Goal: Information Seeking & Learning: Learn about a topic

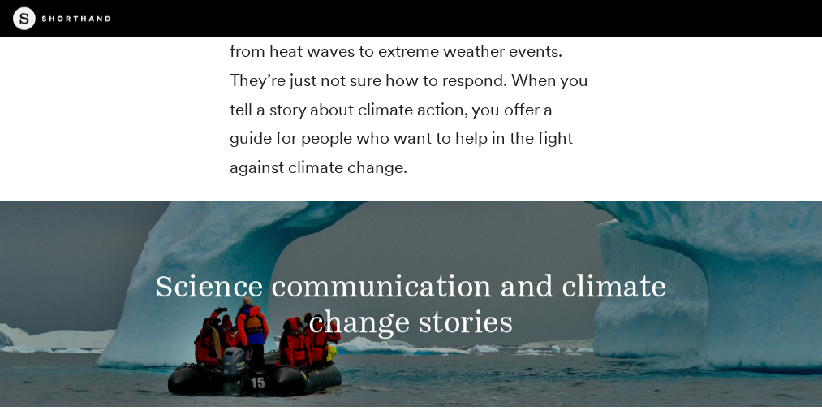
scroll to position [2631, 0]
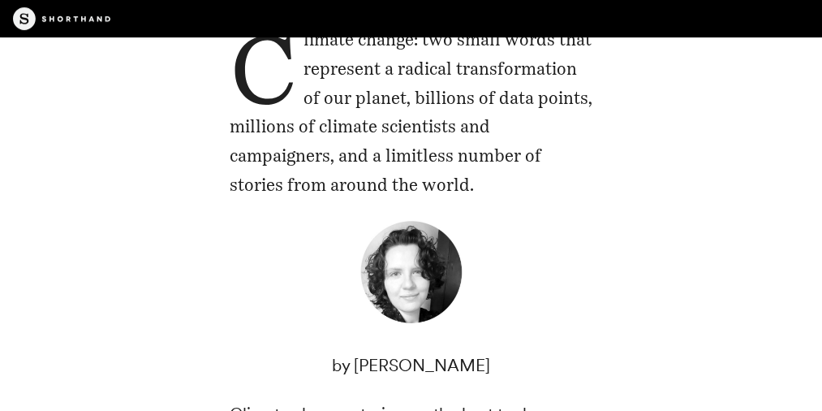
scroll to position [359, 0]
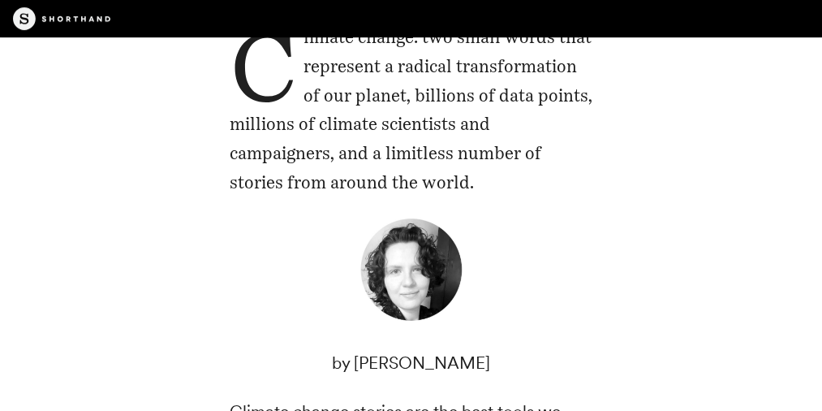
click at [559, 118] on p "Climate change: two small words that represent a radical transformation of our …" at bounding box center [411, 110] width 363 height 174
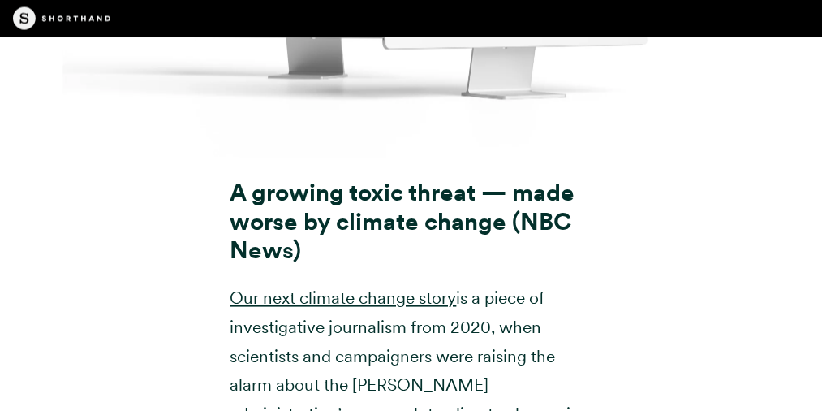
scroll to position [10375, 0]
